Goal: Task Accomplishment & Management: Use online tool/utility

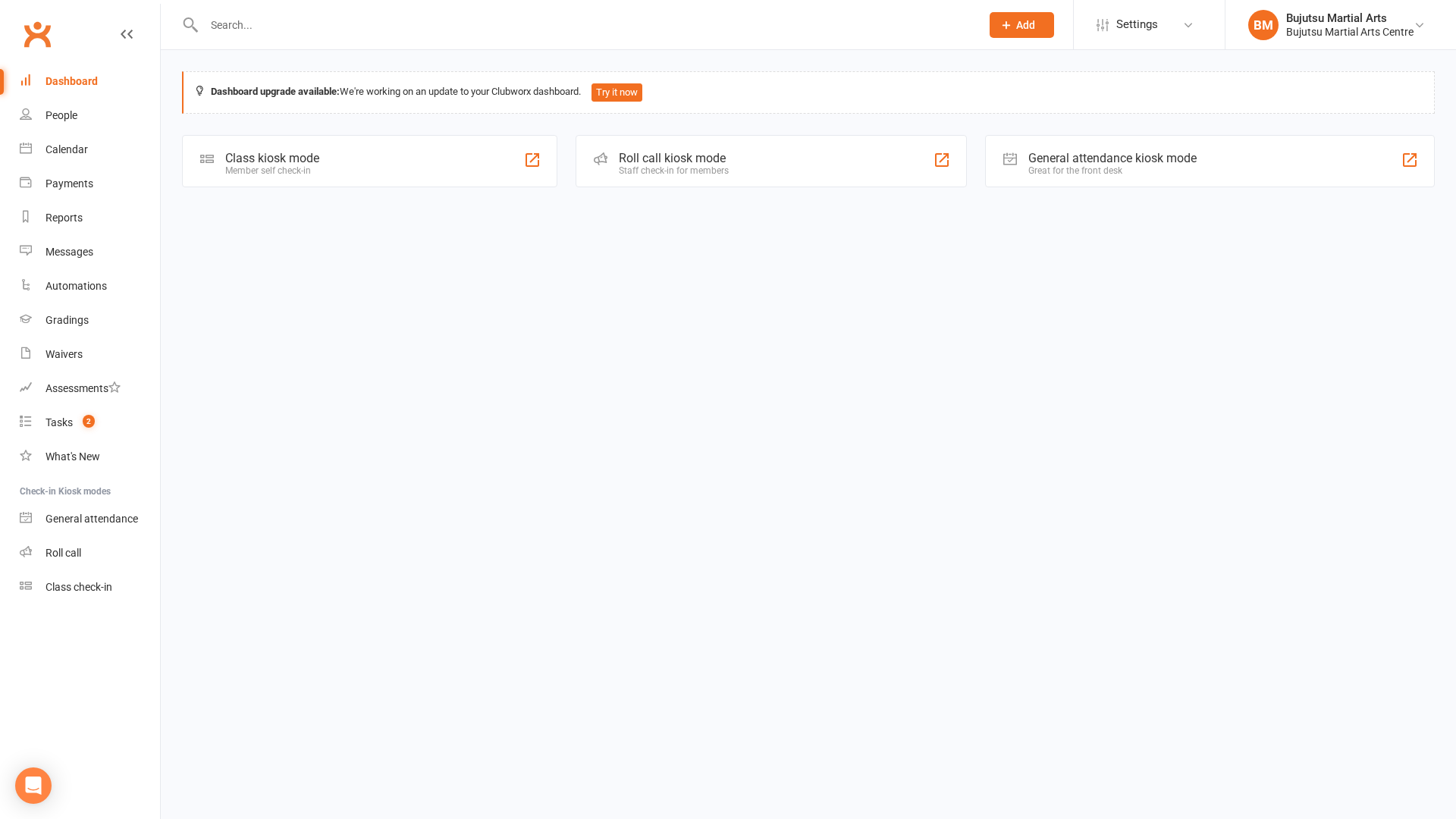
click at [375, 168] on div "Class kiosk mode Member self check-in" at bounding box center [370, 161] width 375 height 52
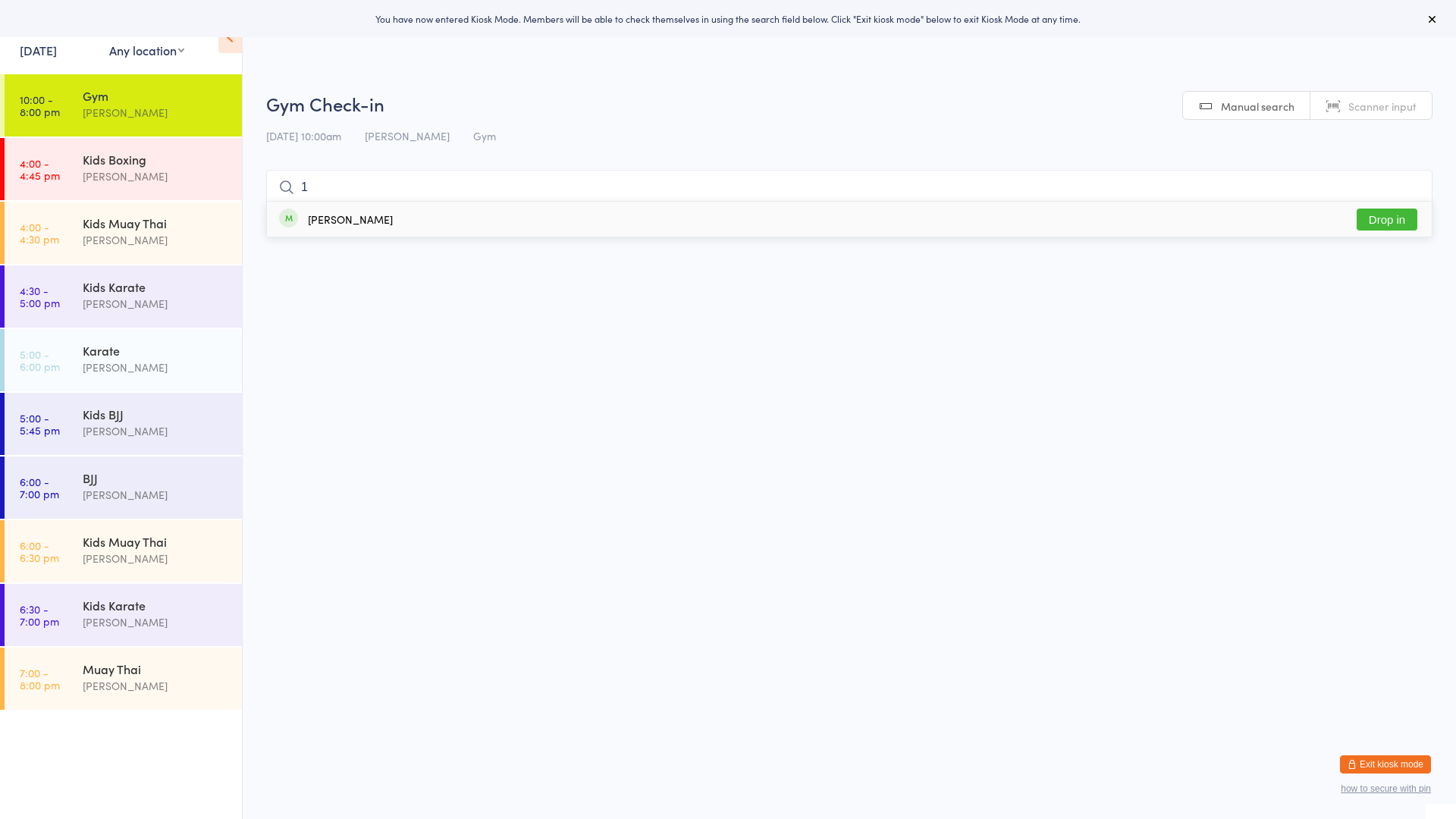
type input "1"
click at [1379, 212] on button "Drop in" at bounding box center [1387, 220] width 61 height 22
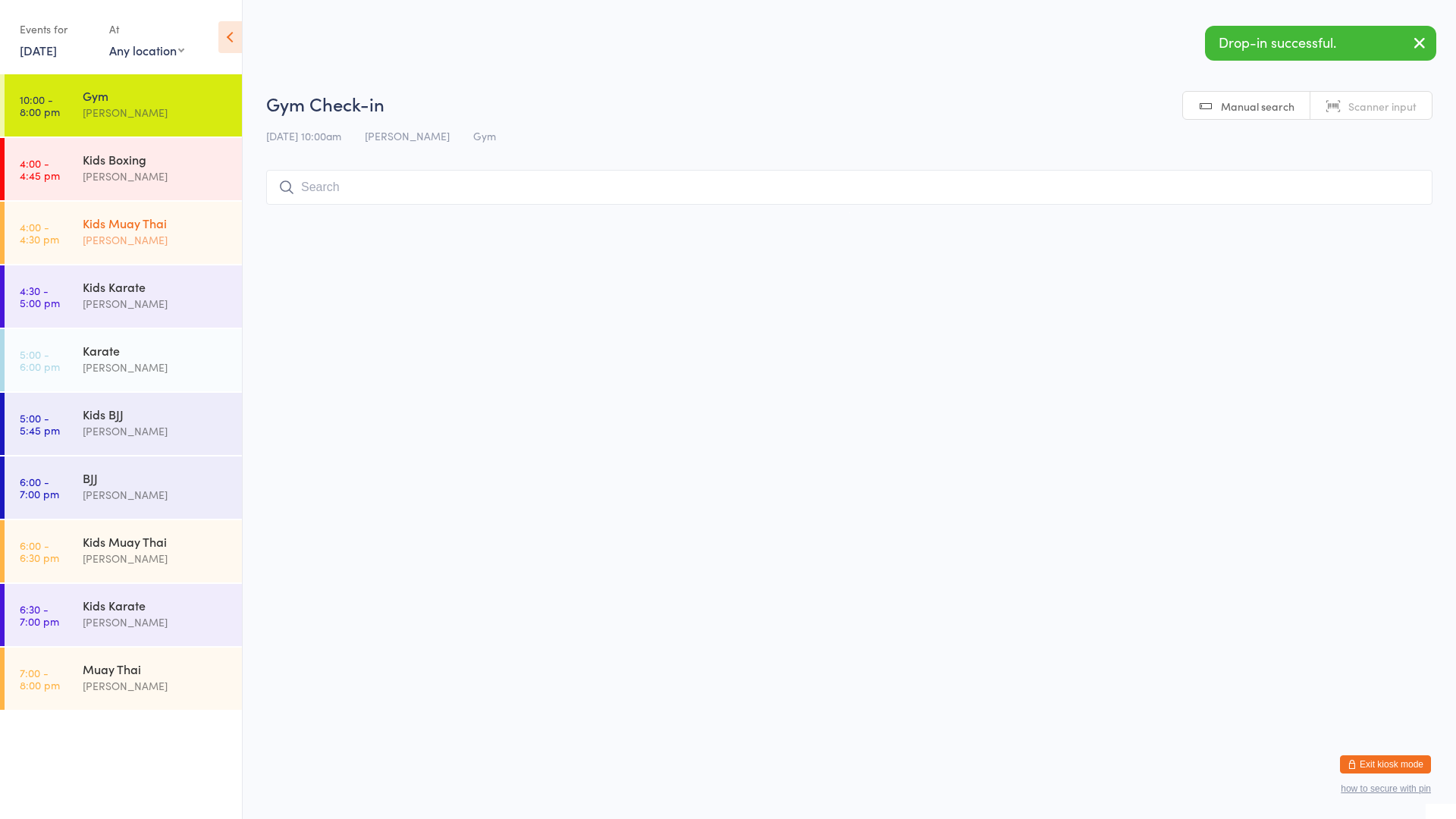
click at [192, 230] on div "Kids Muay Thai" at bounding box center [156, 222] width 146 height 16
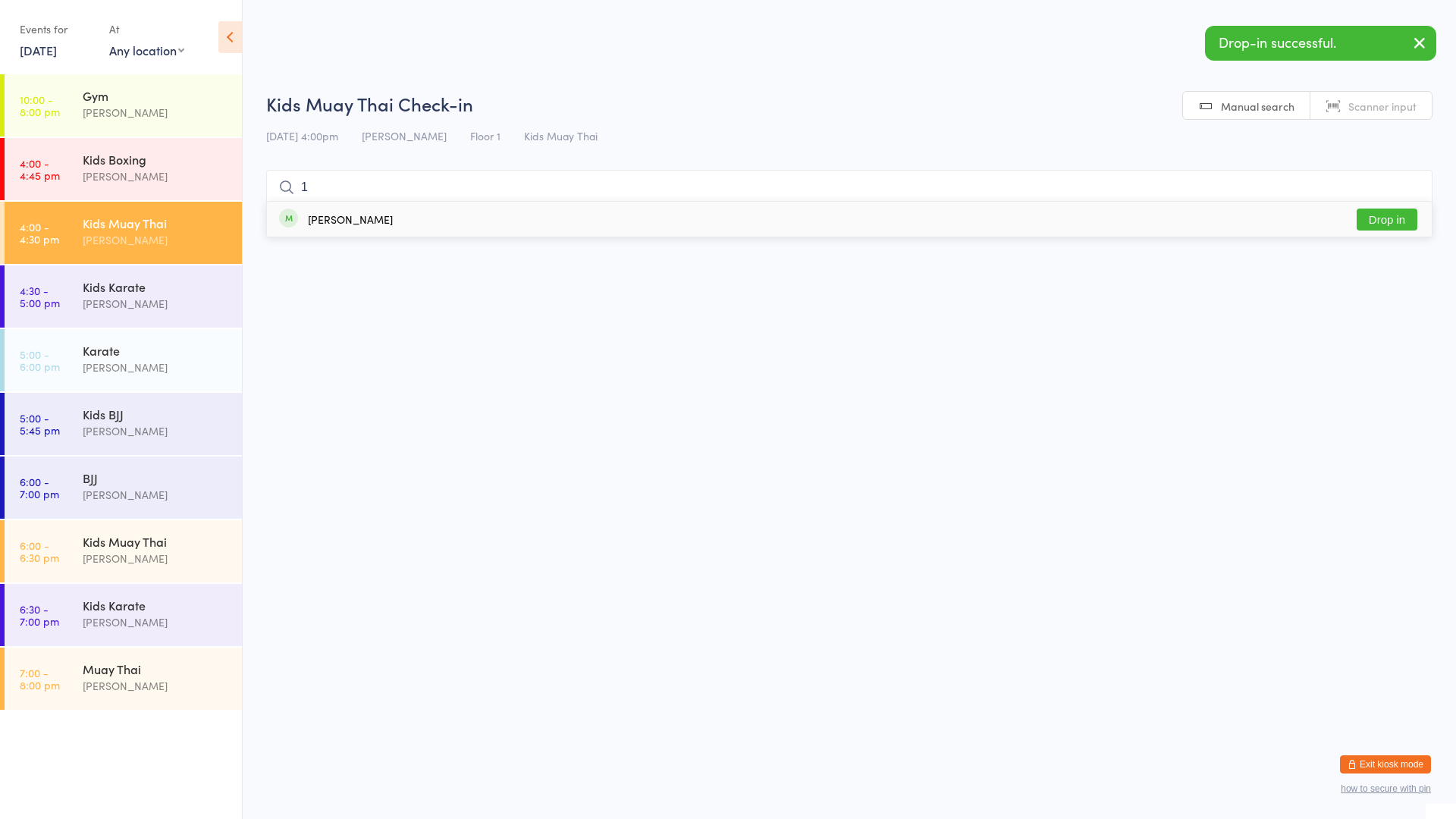
type input "1"
click at [1382, 220] on button "Drop in" at bounding box center [1387, 220] width 61 height 22
click at [182, 285] on div "Kids Karate" at bounding box center [156, 286] width 146 height 16
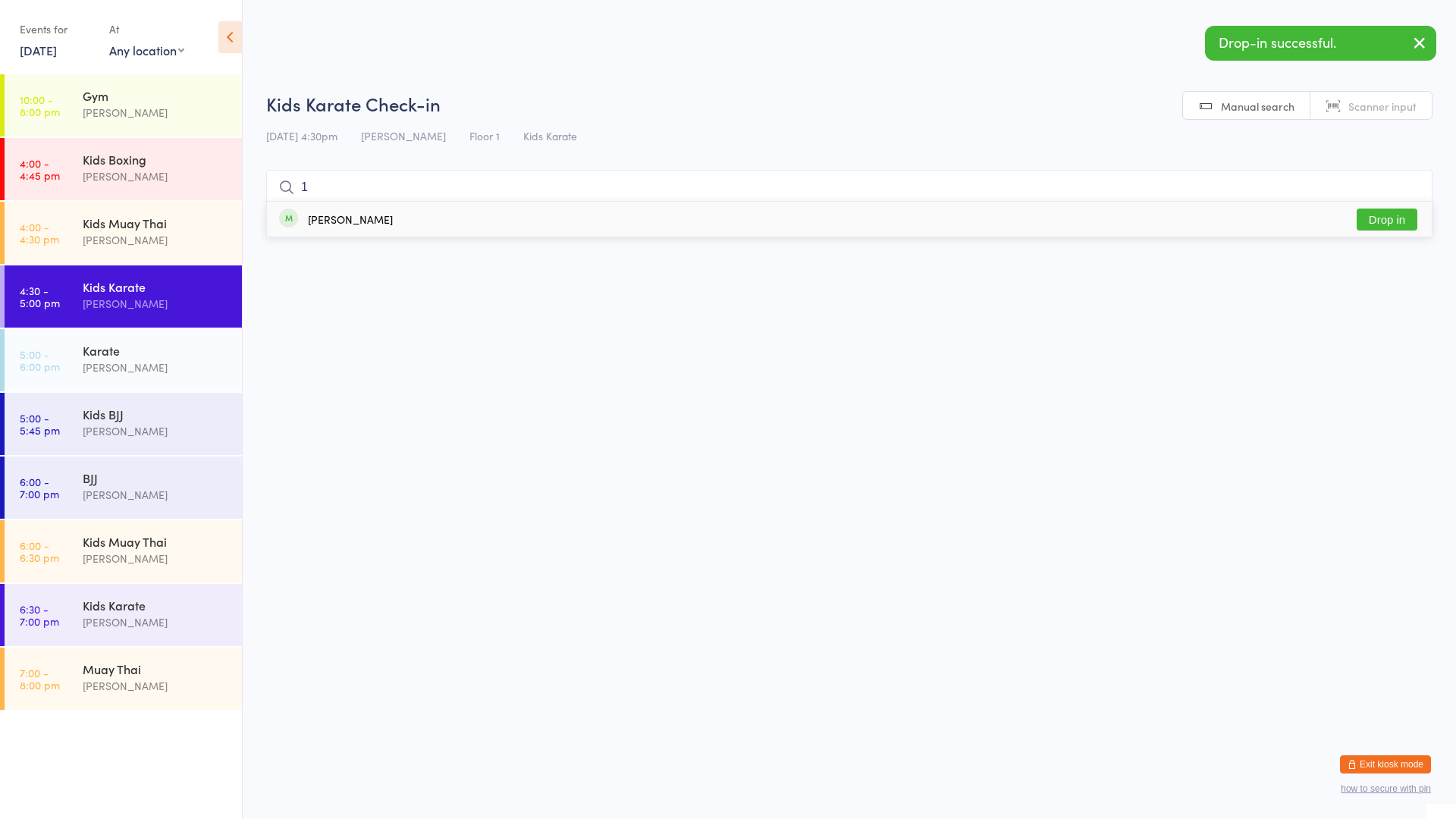
type input "1"
click at [1379, 221] on button "Drop in" at bounding box center [1387, 220] width 61 height 22
click at [157, 372] on div "Mark Szalajko" at bounding box center [156, 367] width 146 height 17
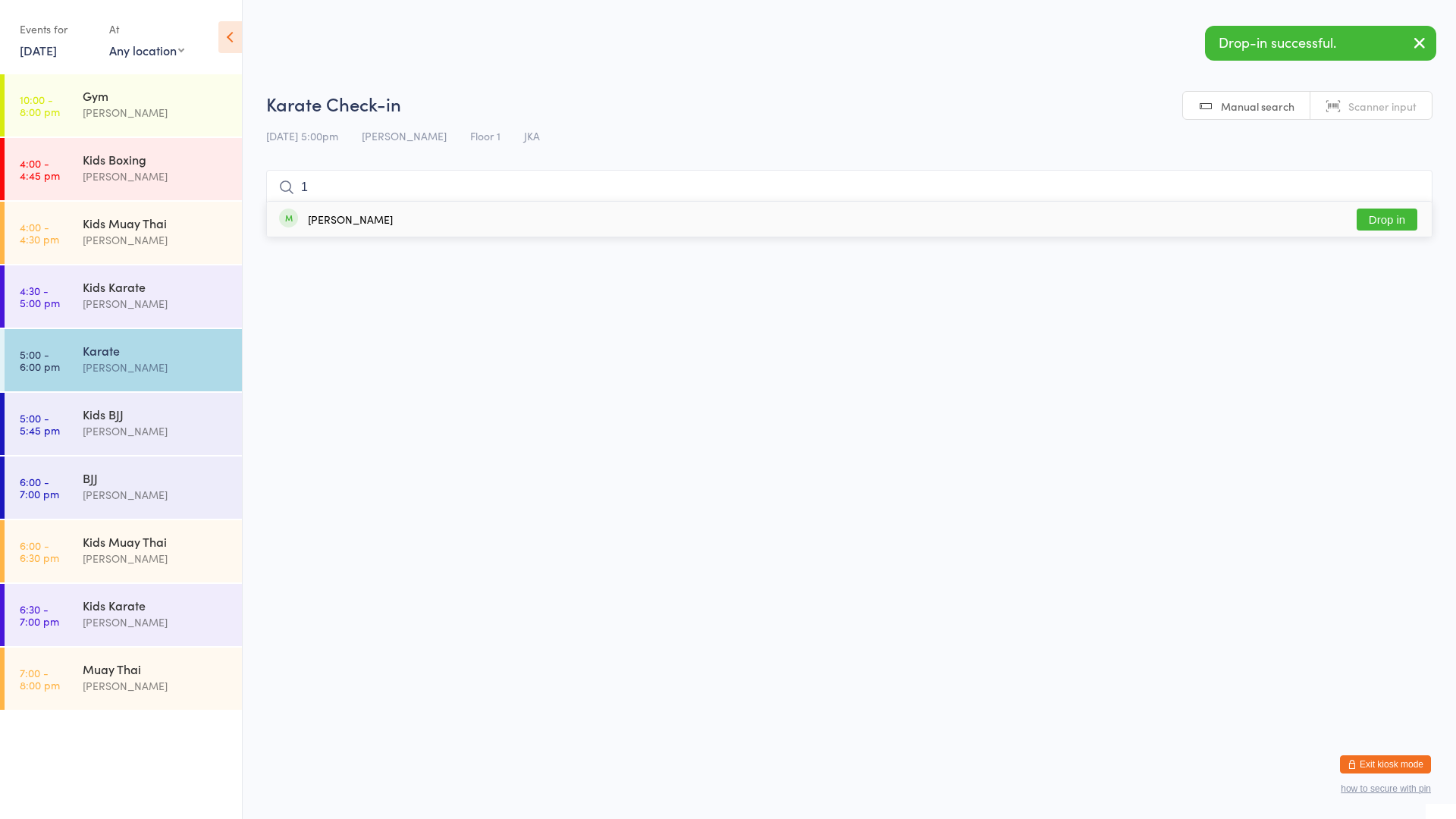
type input "1"
click at [1387, 220] on button "Drop in" at bounding box center [1387, 220] width 61 height 22
click at [132, 675] on div "Muay Thai" at bounding box center [156, 669] width 146 height 16
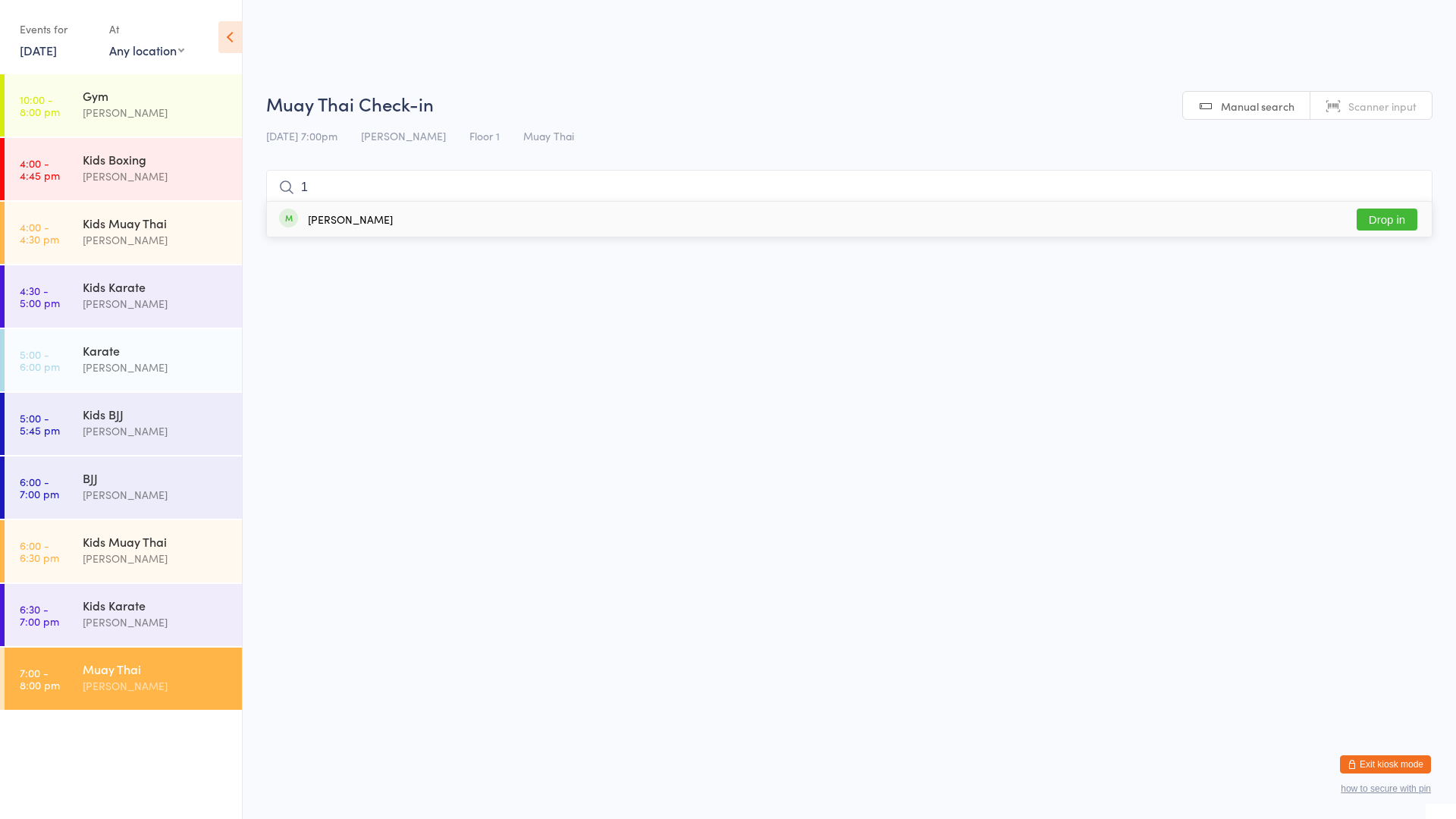
type input "1"
click at [1385, 220] on button "Drop in" at bounding box center [1387, 220] width 61 height 22
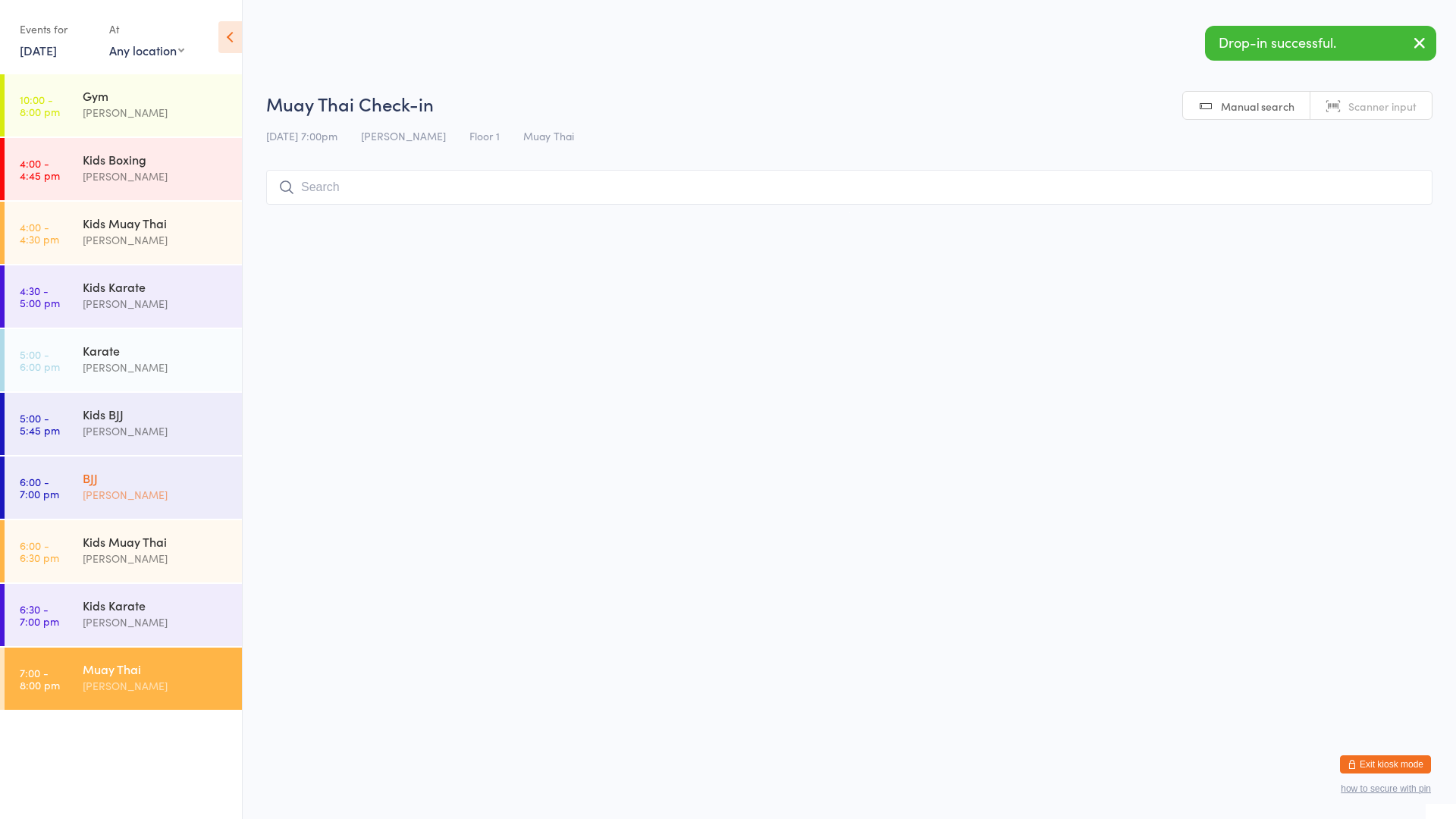
click at [171, 496] on div "Mark Szalajko" at bounding box center [156, 495] width 146 height 17
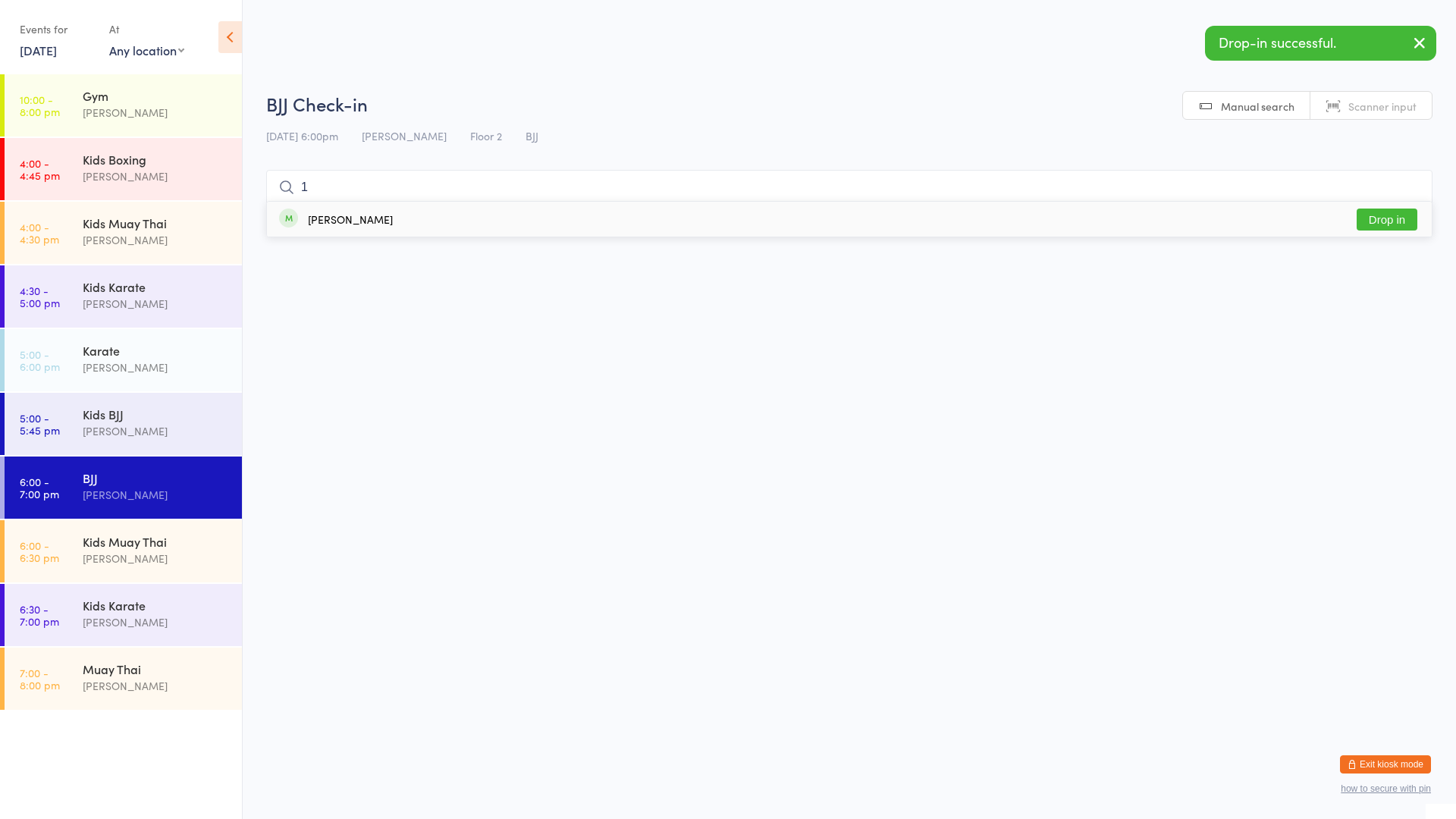
type input "1"
click at [1387, 224] on button "Drop in" at bounding box center [1387, 220] width 61 height 22
click at [110, 105] on div "Mark Szalajko" at bounding box center [156, 112] width 146 height 17
